Goal: Task Accomplishment & Management: Use online tool/utility

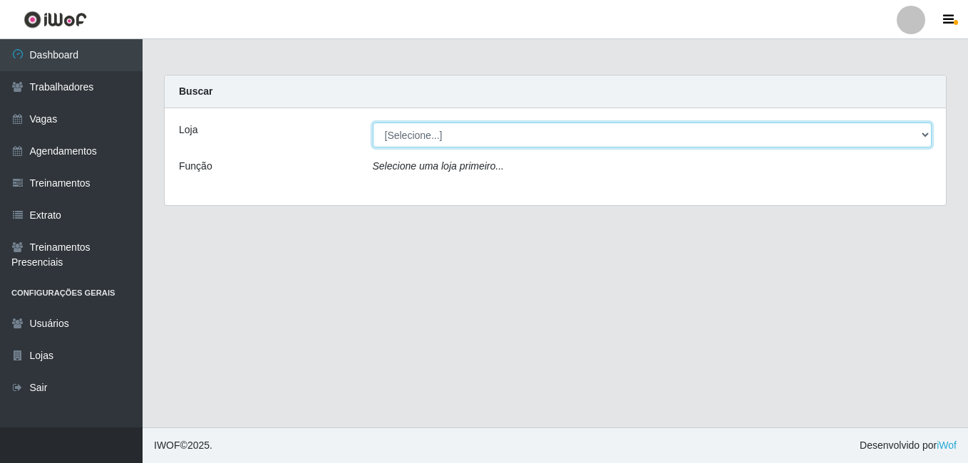
click at [636, 141] on select "[Selecione...] Extremoz Supermercados" at bounding box center [652, 135] width 559 height 25
select select "519"
click at [373, 123] on select "[Selecione...] Extremoz Supermercados" at bounding box center [652, 135] width 559 height 25
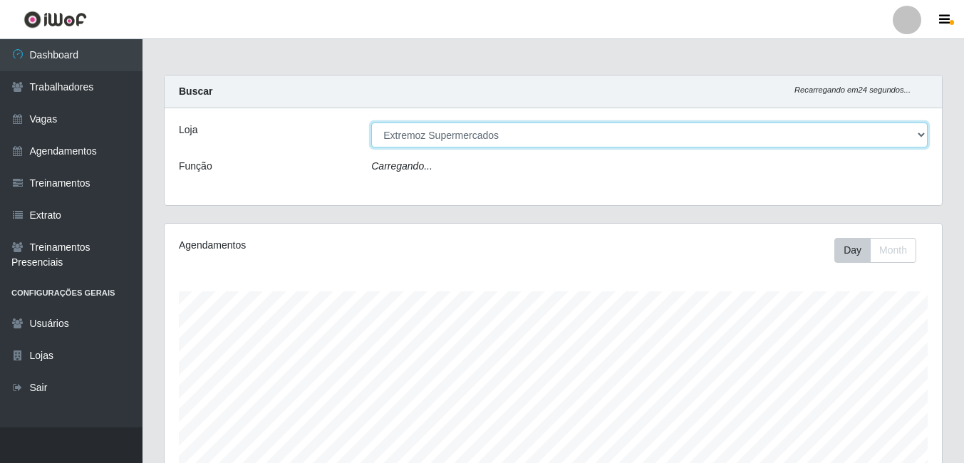
scroll to position [296, 778]
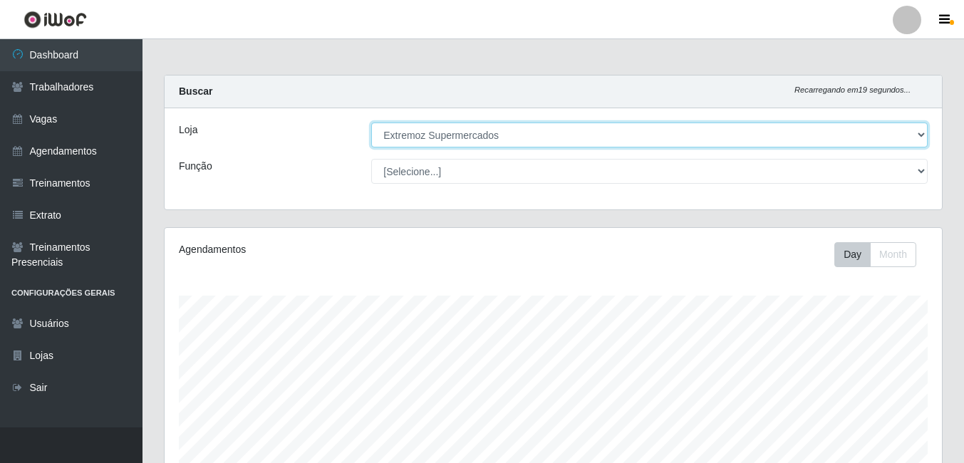
click at [522, 133] on select "[Selecione...] Extremoz Supermercados" at bounding box center [649, 135] width 557 height 25
click at [371, 123] on select "[Selecione...] Extremoz Supermercados" at bounding box center [649, 135] width 557 height 25
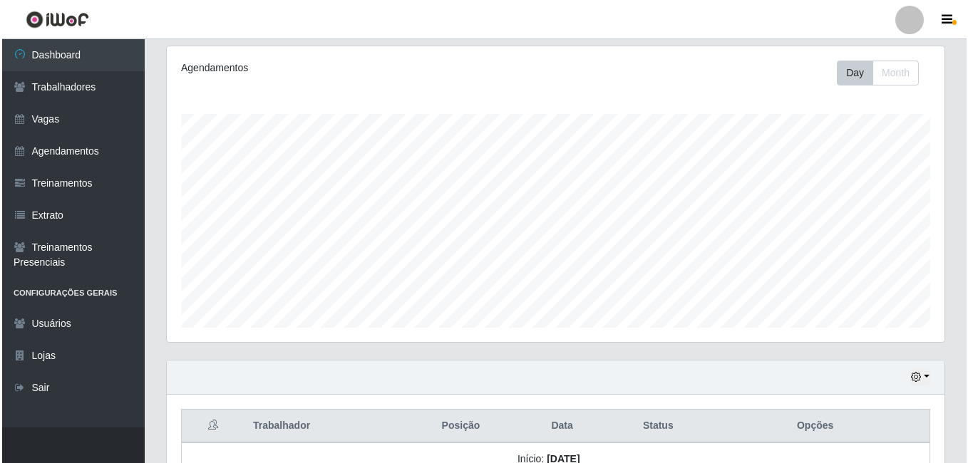
scroll to position [319, 0]
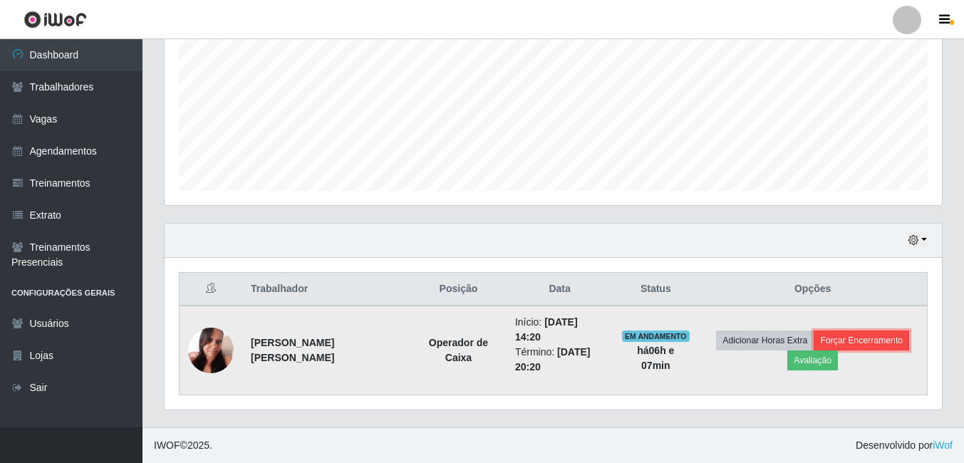
click at [843, 341] on button "Forçar Encerramento" at bounding box center [862, 341] width 96 height 20
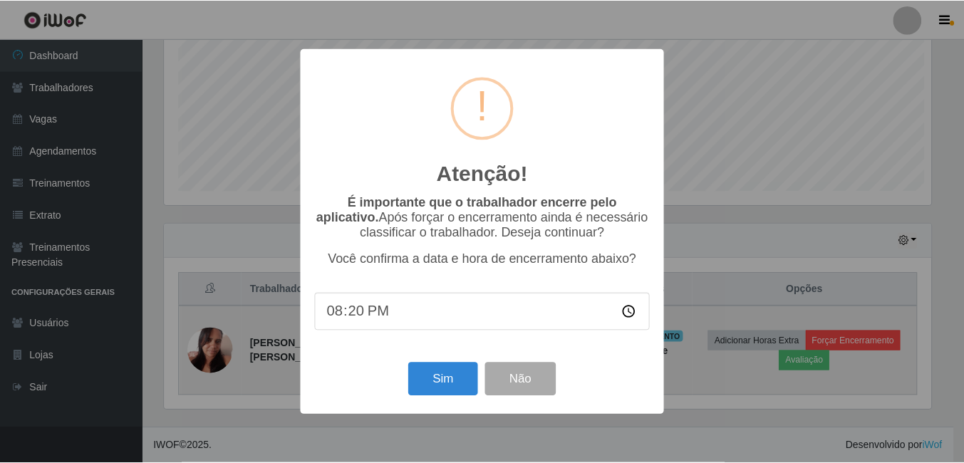
scroll to position [296, 770]
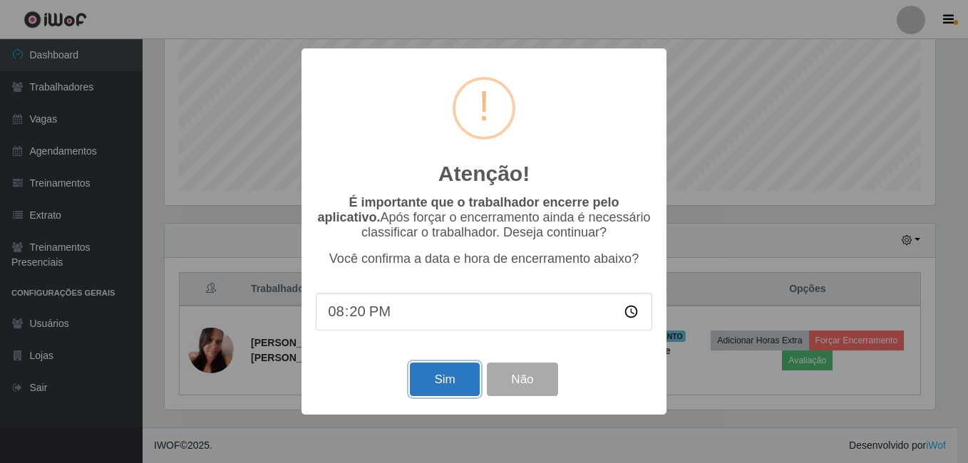
click at [431, 382] on button "Sim" at bounding box center [444, 379] width 69 height 33
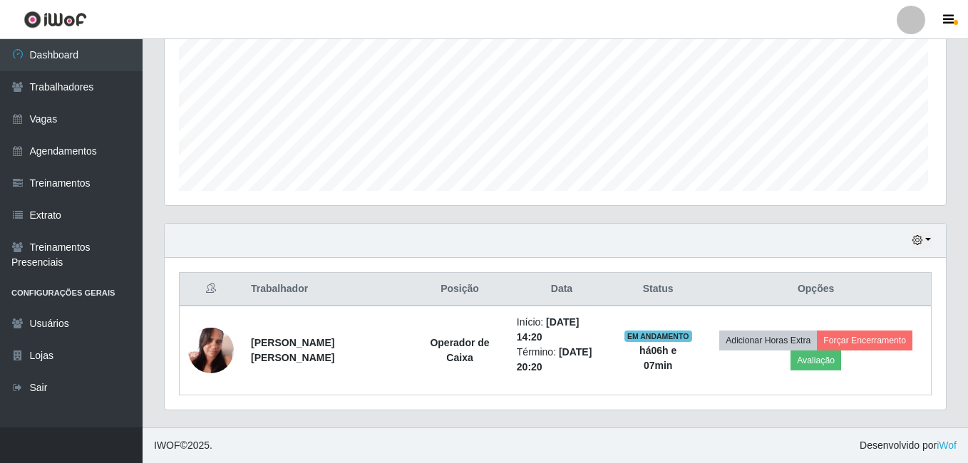
scroll to position [296, 778]
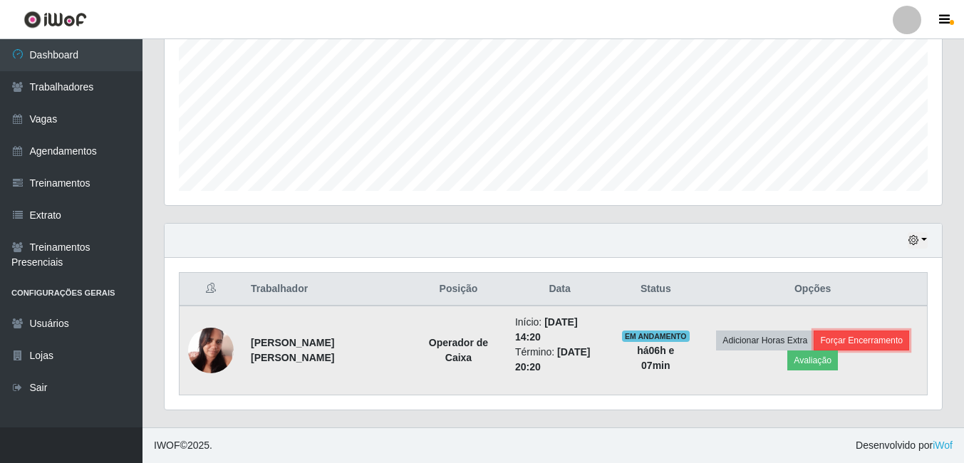
click at [892, 339] on button "Forçar Encerramento" at bounding box center [862, 341] width 96 height 20
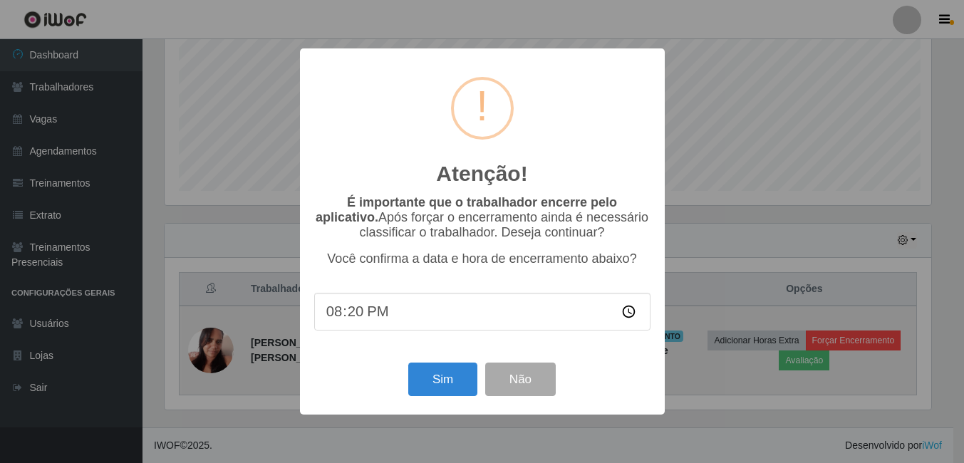
scroll to position [296, 770]
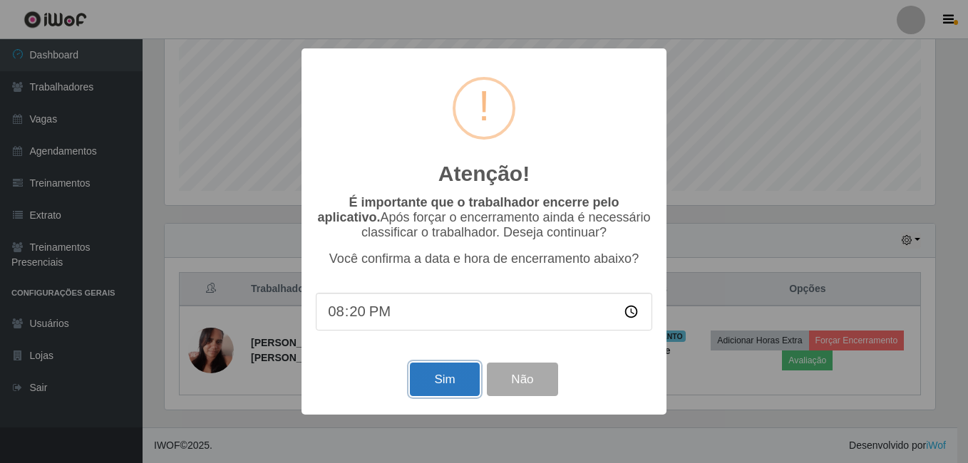
click at [443, 378] on button "Sim" at bounding box center [444, 379] width 69 height 33
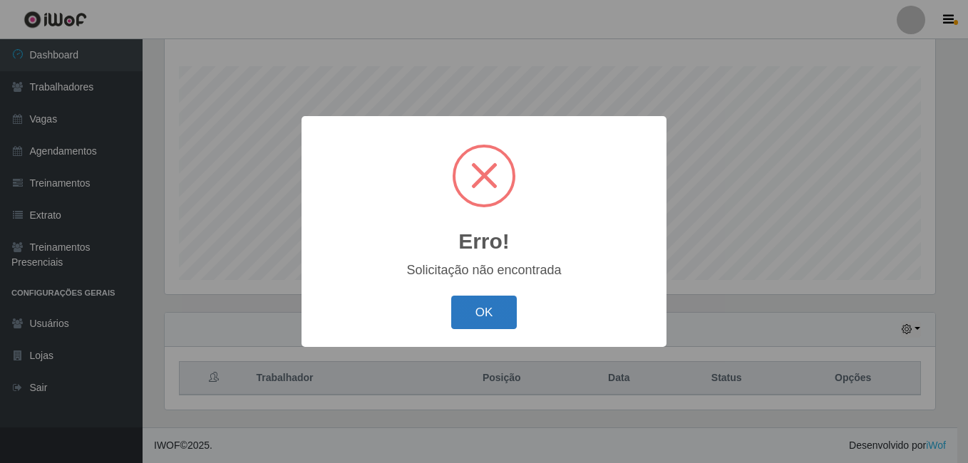
click at [474, 310] on button "OK" at bounding box center [484, 312] width 66 height 33
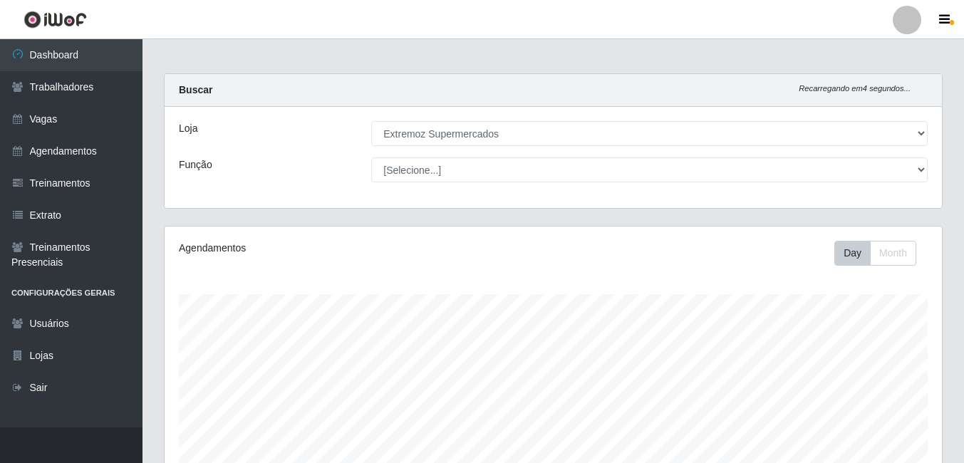
scroll to position [0, 0]
click at [73, 157] on link "Agendamentos" at bounding box center [71, 151] width 143 height 32
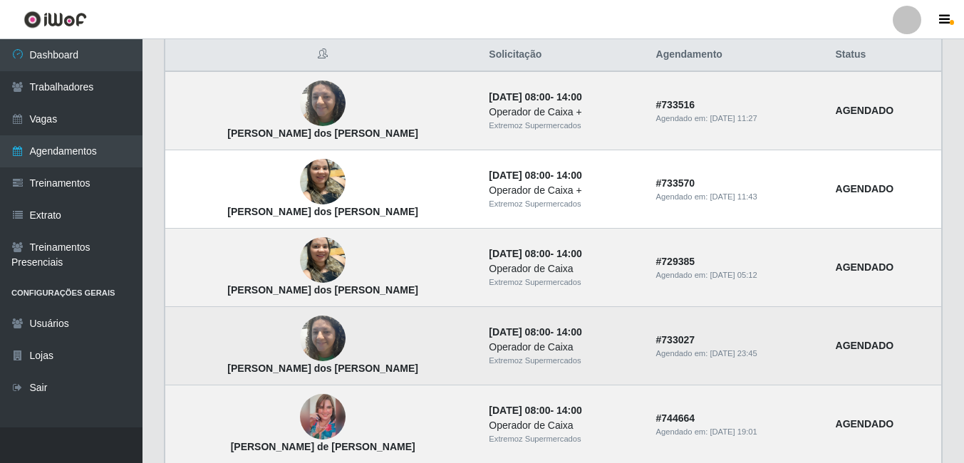
scroll to position [214, 0]
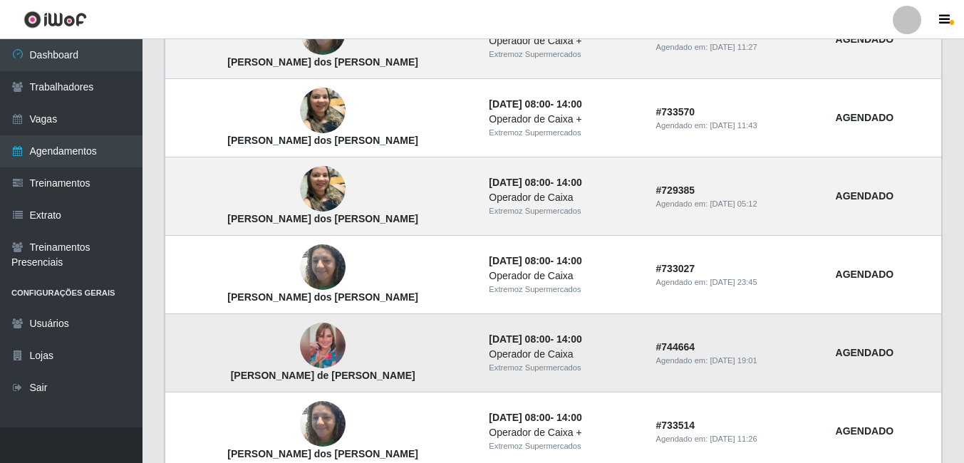
click at [302, 340] on img at bounding box center [323, 346] width 46 height 46
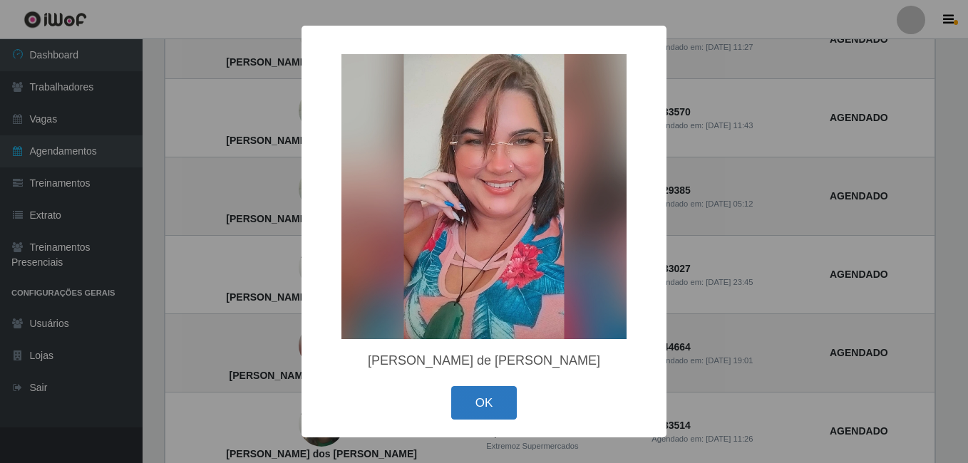
click at [481, 411] on button "OK" at bounding box center [484, 402] width 66 height 33
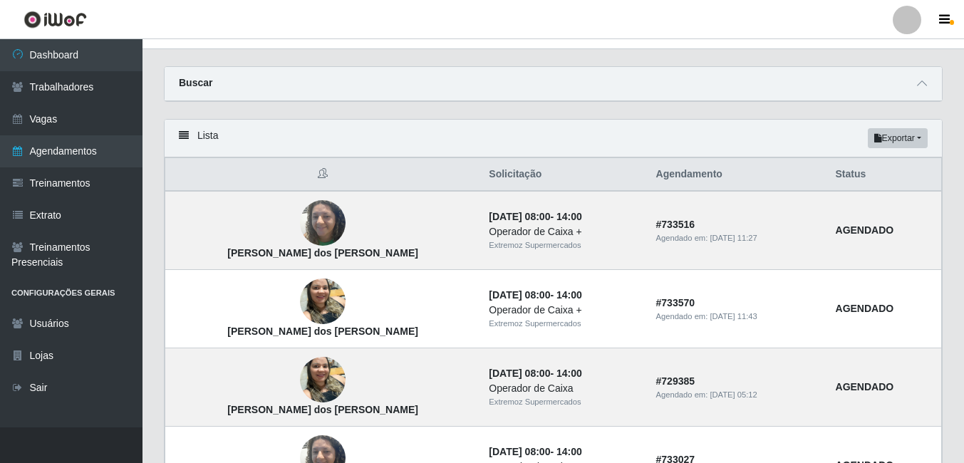
scroll to position [0, 0]
